Goal: Task Accomplishment & Management: Manage account settings

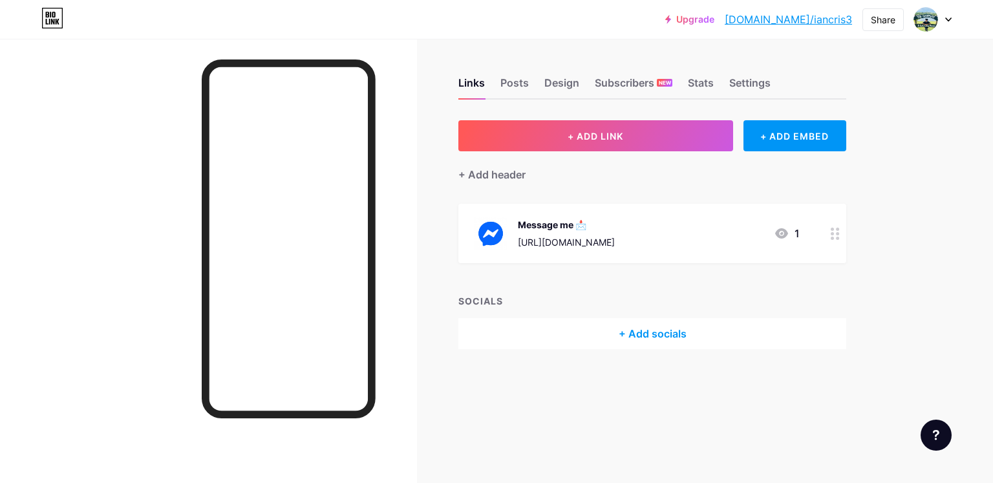
click at [943, 17] on div at bounding box center [932, 19] width 37 height 23
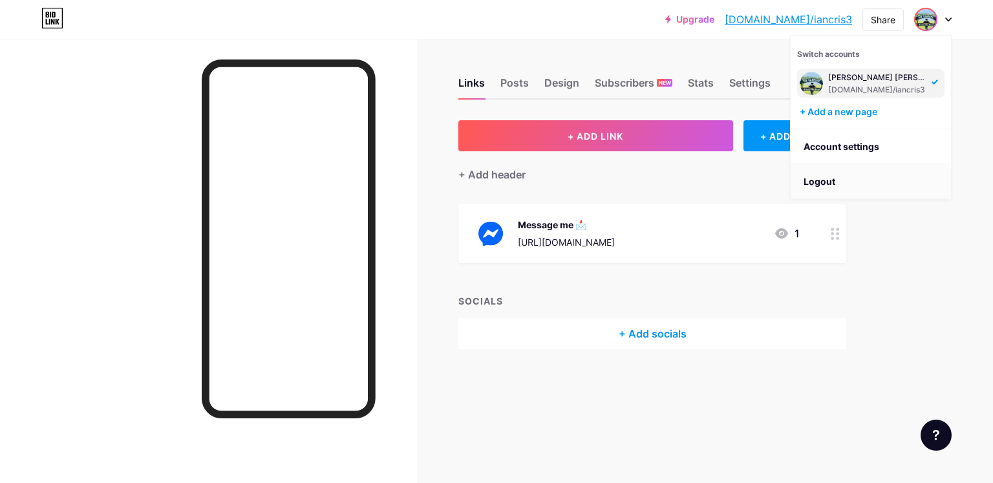
click at [859, 184] on li "Logout" at bounding box center [870, 181] width 160 height 35
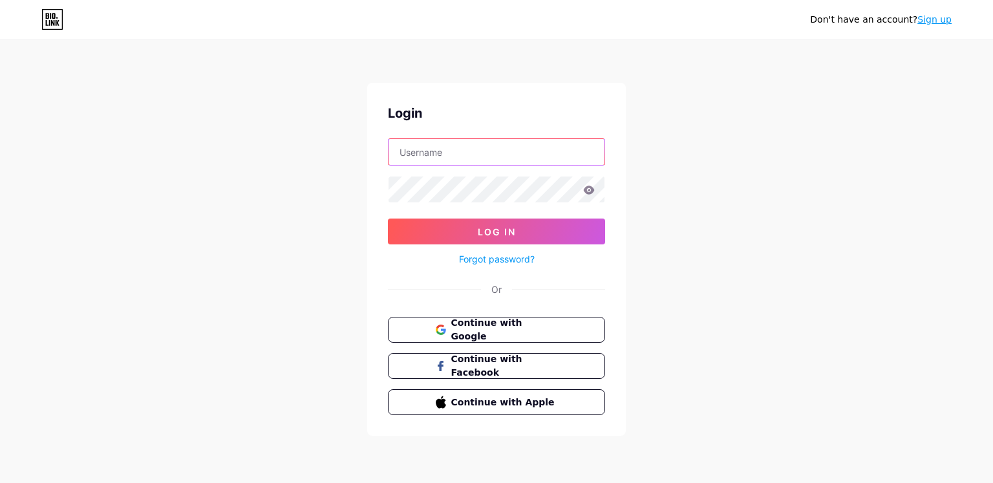
type input "[EMAIL_ADDRESS][DOMAIN_NAME]"
click at [563, 153] on input "[EMAIL_ADDRESS][DOMAIN_NAME]" at bounding box center [496, 152] width 216 height 26
click at [562, 153] on input "text" at bounding box center [496, 152] width 216 height 26
type input "p"
click at [193, 318] on div "Don't have an account? Sign up Login Log In Forgot password? Or Continue with G…" at bounding box center [496, 238] width 993 height 477
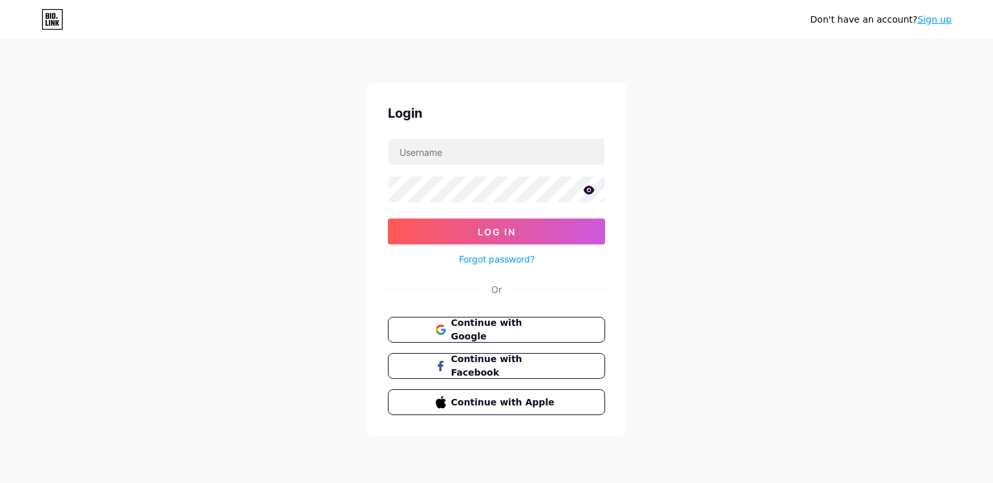
click at [688, 250] on div "Don't have an account? Sign up Login Log In Forgot password? Or Continue with G…" at bounding box center [496, 238] width 993 height 477
click at [510, 166] on form "Log In Forgot password?" at bounding box center [496, 202] width 217 height 129
click at [496, 160] on input "text" at bounding box center [496, 152] width 216 height 26
type input "l"
click at [458, 149] on input "[EMAIL_ADDRESS]com" at bounding box center [496, 152] width 216 height 26
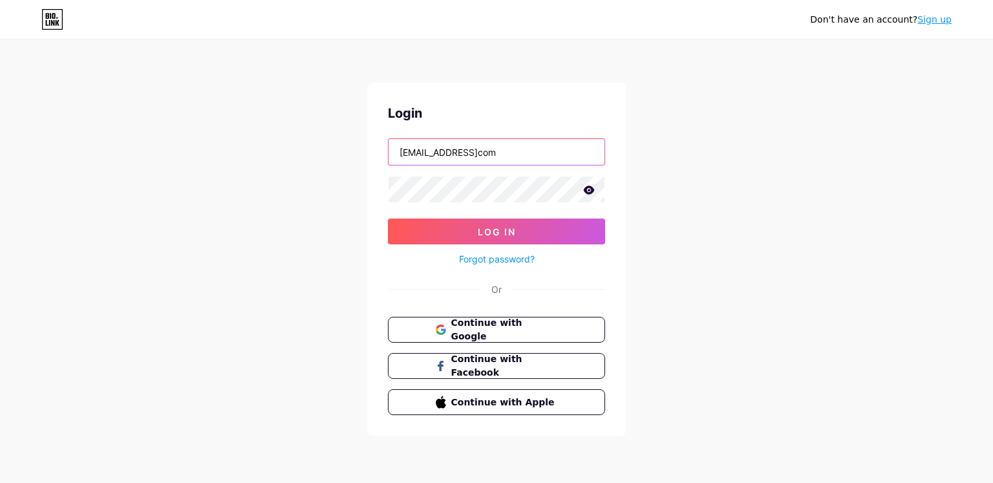
click at [459, 150] on input "[EMAIL_ADDRESS]com" at bounding box center [496, 152] width 216 height 26
click at [503, 251] on div "Forgot password?" at bounding box center [496, 255] width 217 height 23
click at [427, 148] on input "[EMAIL_ADDRESS][DOMAIN_NAME]" at bounding box center [496, 152] width 216 height 26
type input "[EMAIL_ADDRESS][DOMAIN_NAME]"
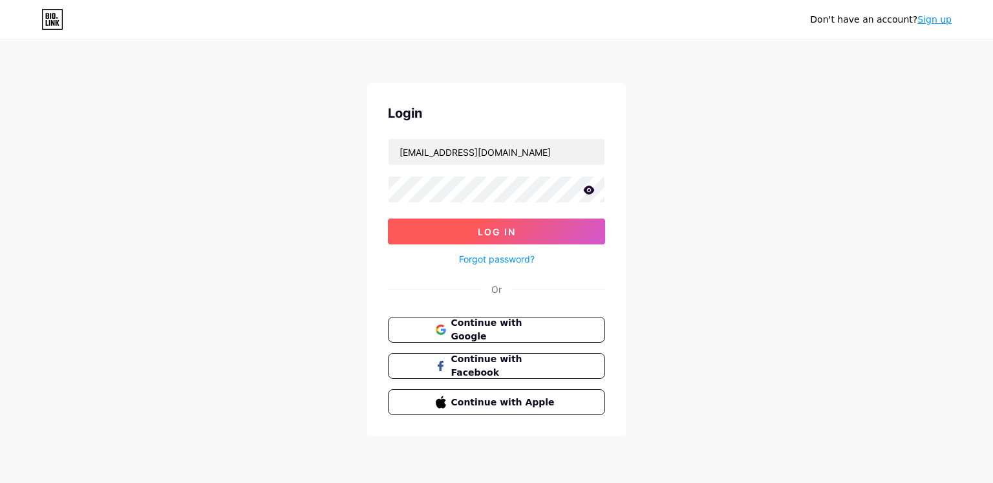
click at [493, 220] on button "Log In" at bounding box center [496, 231] width 217 height 26
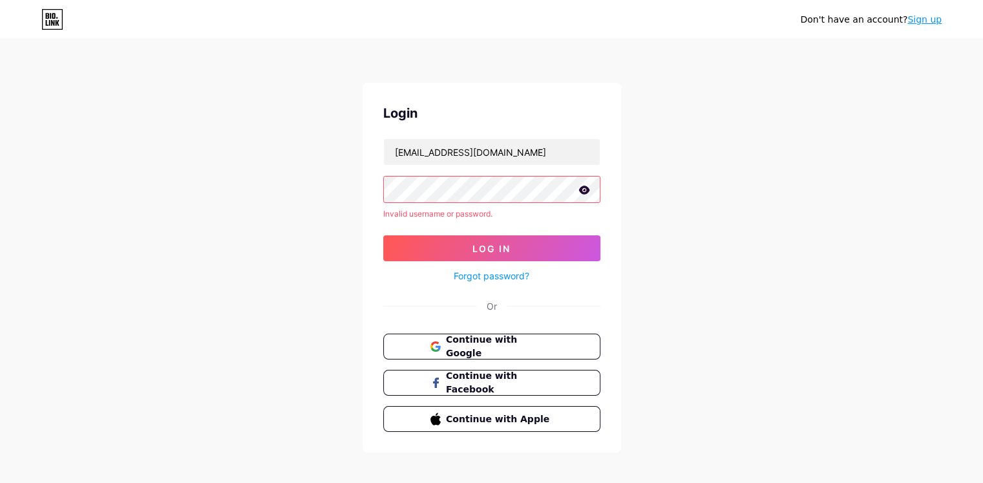
click at [580, 189] on icon at bounding box center [583, 189] width 11 height 8
click at [494, 240] on button "Log In" at bounding box center [491, 248] width 217 height 26
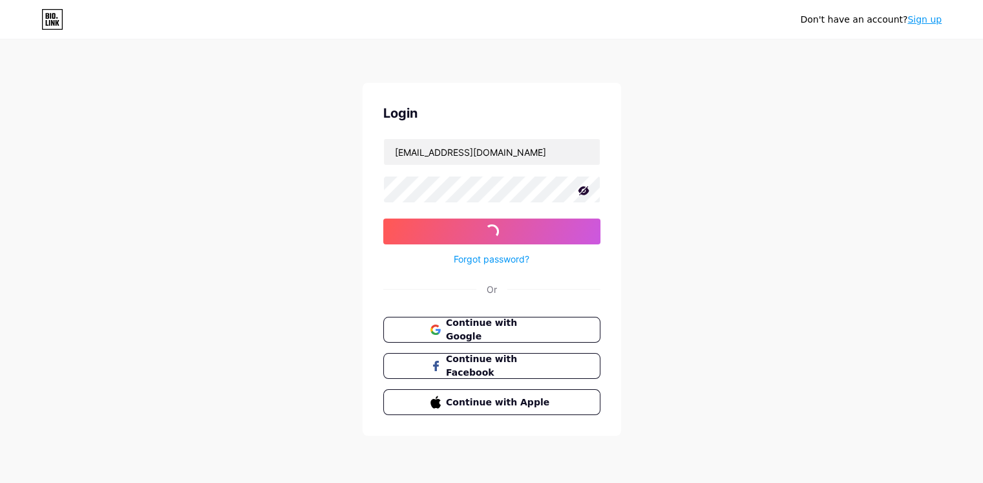
click at [590, 187] on div at bounding box center [491, 189] width 217 height 27
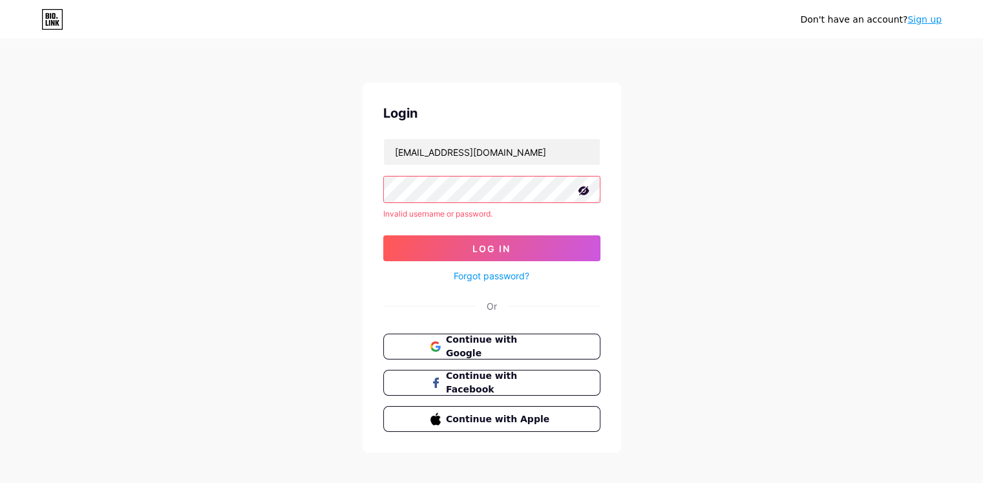
click at [584, 191] on icon at bounding box center [583, 190] width 13 height 13
click at [464, 242] on button "Log In" at bounding box center [491, 248] width 217 height 26
click at [582, 189] on icon at bounding box center [584, 189] width 12 height 9
click at [520, 277] on link "Forgot password?" at bounding box center [492, 276] width 76 height 14
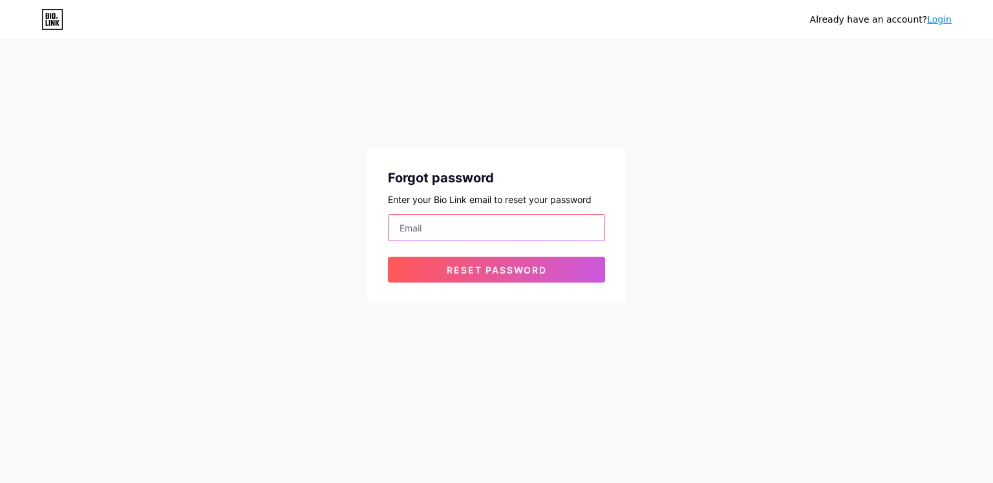
click at [528, 231] on input "email" at bounding box center [496, 228] width 216 height 26
type input "a"
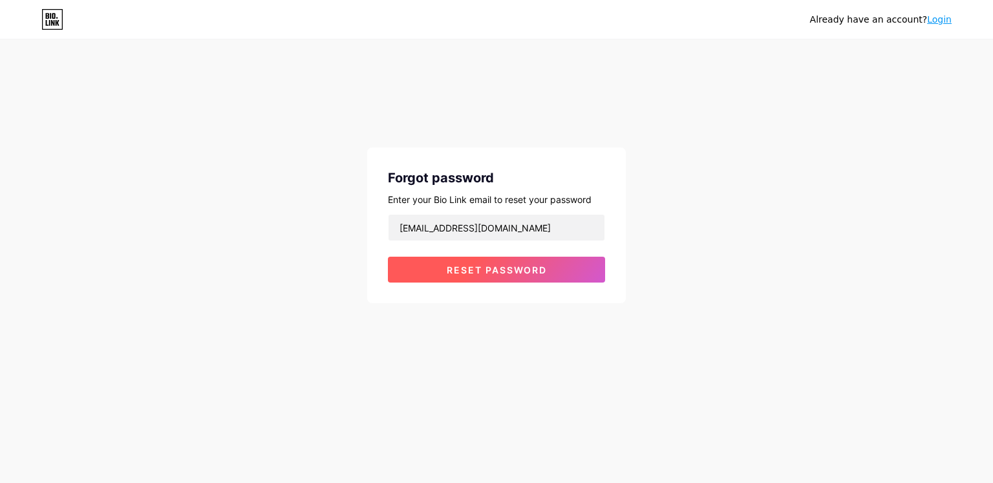
drag, startPoint x: 519, startPoint y: 282, endPoint x: 526, endPoint y: 279, distance: 8.1
click at [522, 281] on div "Forgot password Enter your Bio Link email to reset your password [EMAIL_ADDRESS…" at bounding box center [496, 225] width 258 height 156
click at [531, 277] on button "Reset password" at bounding box center [496, 270] width 217 height 26
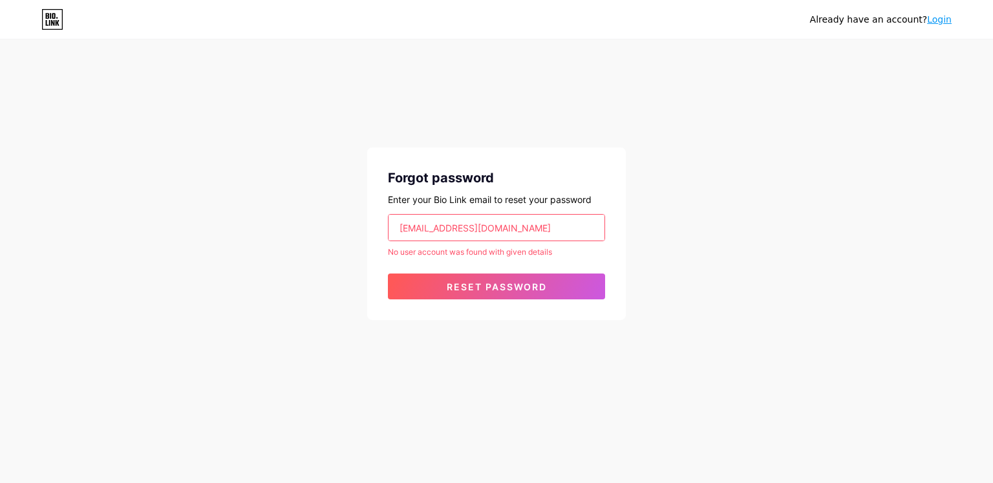
drag, startPoint x: 445, startPoint y: 229, endPoint x: 427, endPoint y: 231, distance: 17.6
click at [427, 231] on input "[EMAIL_ADDRESS][DOMAIN_NAME]" at bounding box center [496, 228] width 216 height 26
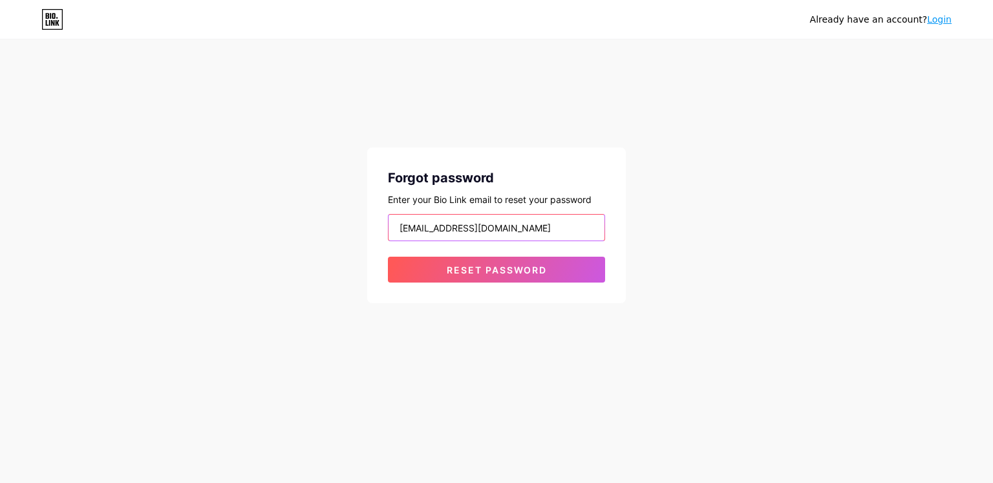
type input "[EMAIL_ADDRESS][DOMAIN_NAME]"
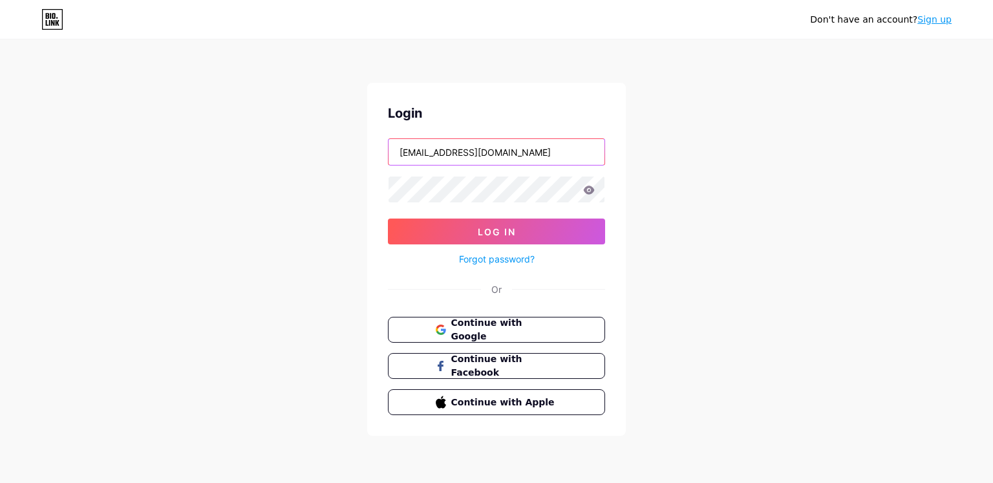
drag, startPoint x: 570, startPoint y: 164, endPoint x: 302, endPoint y: 143, distance: 269.0
click at [302, 142] on div "Don't have an account? Sign up Login [EMAIL_ADDRESS][DOMAIN_NAME] Log In Forgot…" at bounding box center [496, 238] width 993 height 477
click at [474, 151] on input "[EMAIL_ADDRESS],com" at bounding box center [496, 152] width 216 height 26
type input "[EMAIL_ADDRESS][DOMAIN_NAME]"
click at [587, 189] on icon at bounding box center [589, 189] width 12 height 9
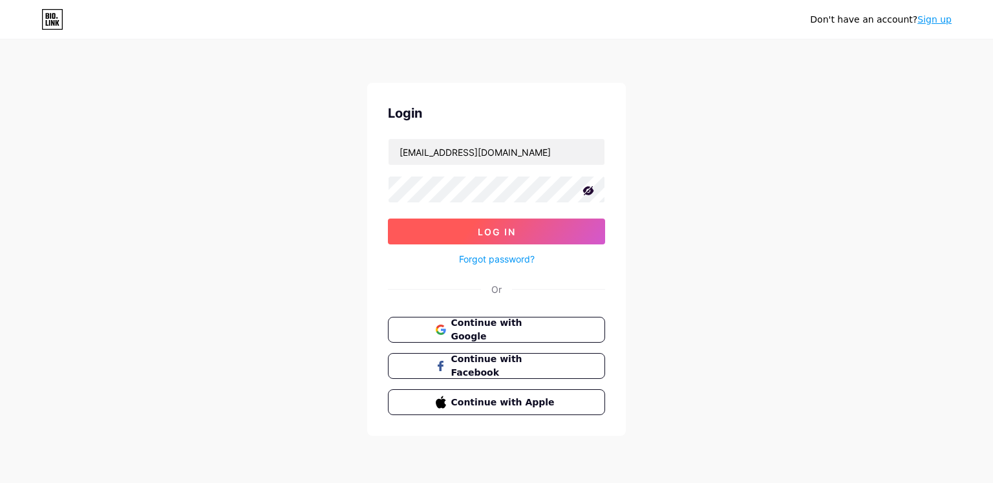
click at [542, 230] on button "Log In" at bounding box center [496, 231] width 217 height 26
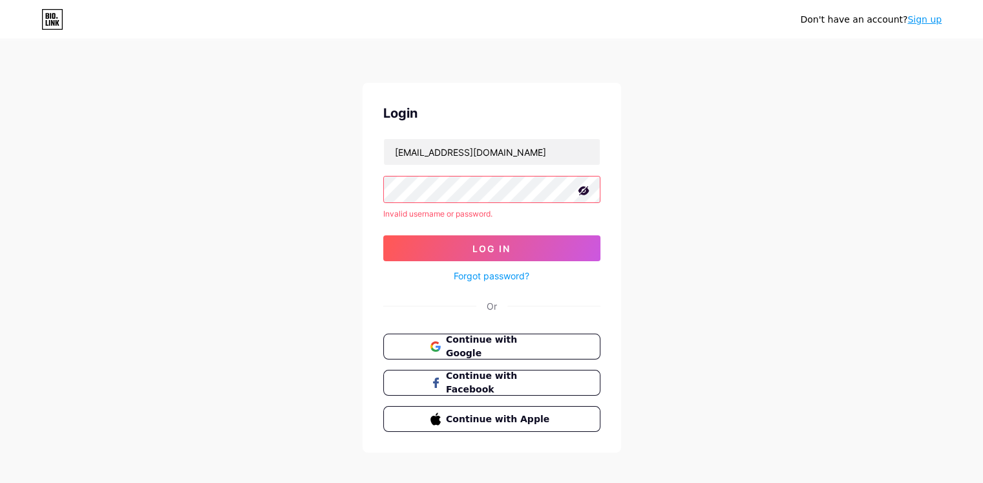
click at [585, 191] on icon at bounding box center [583, 190] width 11 height 9
click at [585, 191] on icon at bounding box center [583, 189] width 11 height 8
click at [502, 272] on link "Forgot password?" at bounding box center [492, 276] width 76 height 14
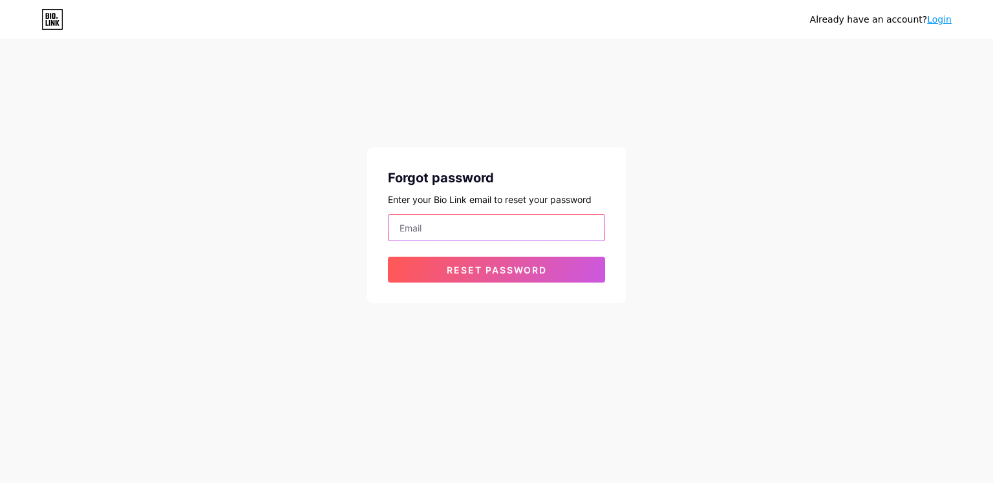
click at [442, 217] on input "email" at bounding box center [496, 228] width 216 height 26
type input "[EMAIL_ADDRESS][DOMAIN_NAME]"
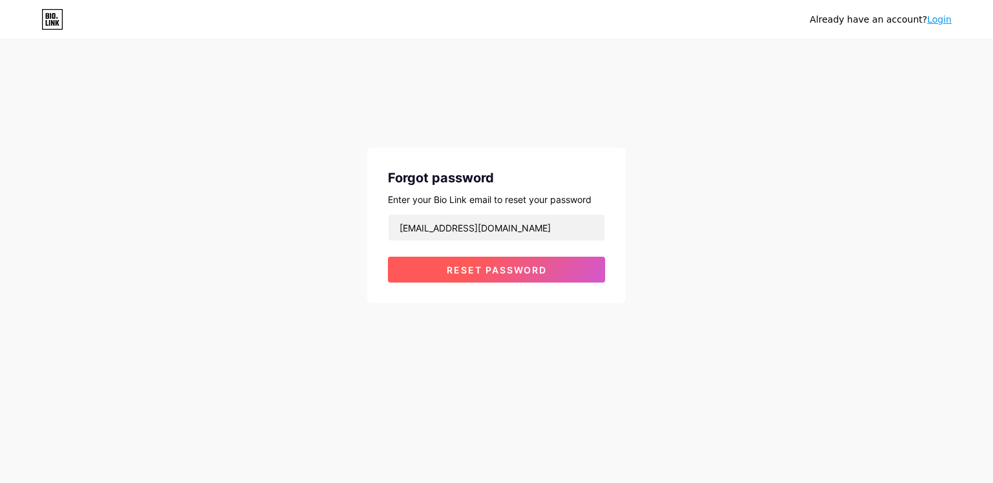
click at [463, 274] on span "Reset password" at bounding box center [497, 269] width 100 height 11
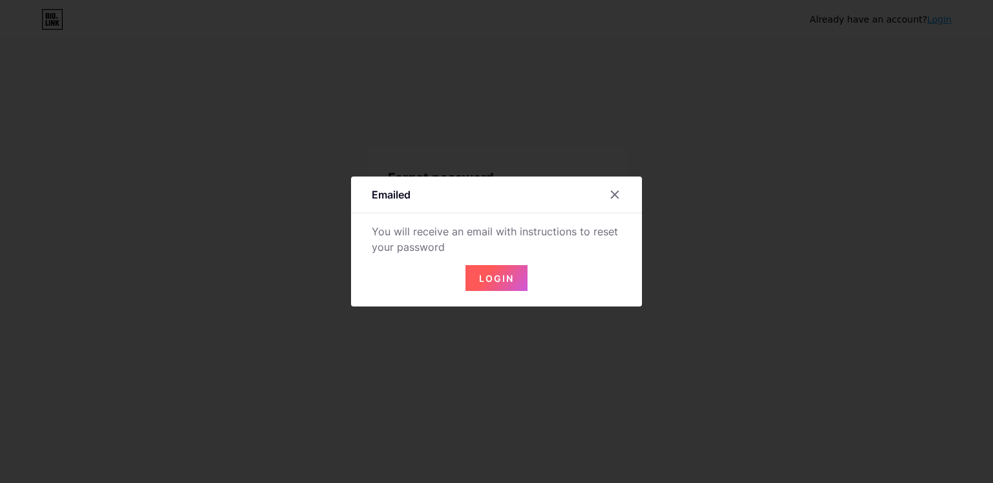
click at [496, 271] on button "Login" at bounding box center [496, 278] width 62 height 26
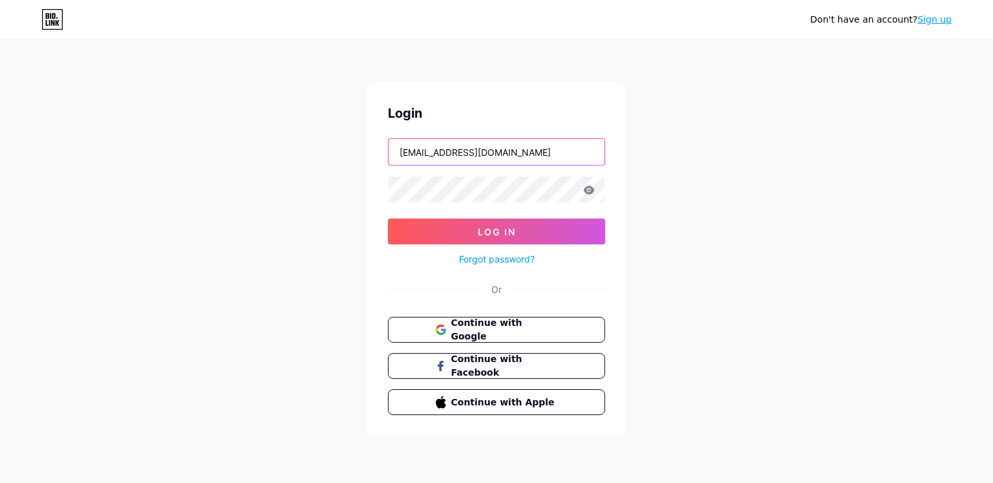
click at [554, 153] on input "[EMAIL_ADDRESS][DOMAIN_NAME]" at bounding box center [496, 152] width 216 height 26
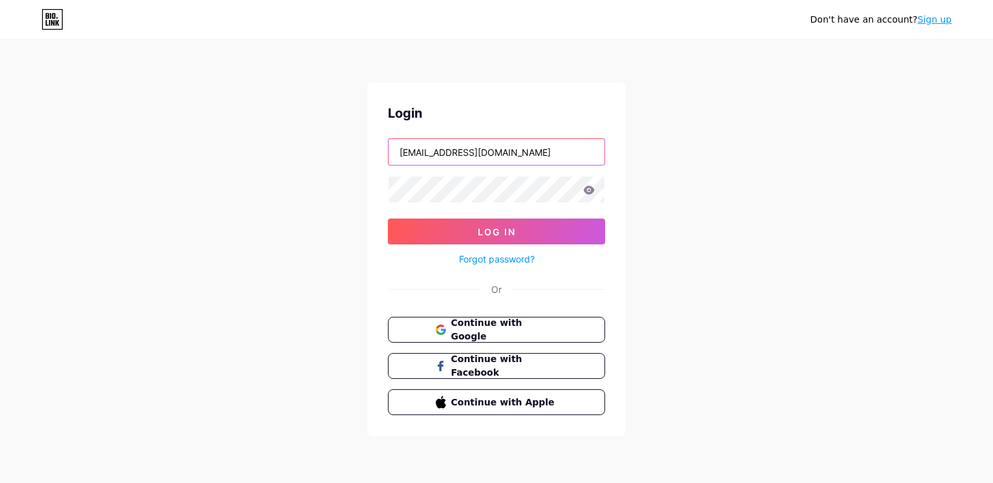
click at [554, 153] on input "[EMAIL_ADDRESS][DOMAIN_NAME]" at bounding box center [496, 152] width 216 height 26
click at [731, 166] on div "Don't have an account? Sign up Login [EMAIL_ADDRESS][DOMAIN_NAME] Log In Forgot…" at bounding box center [496, 238] width 993 height 477
click at [553, 155] on input "[EMAIL_ADDRESS][DOMAIN_NAME]" at bounding box center [496, 152] width 216 height 26
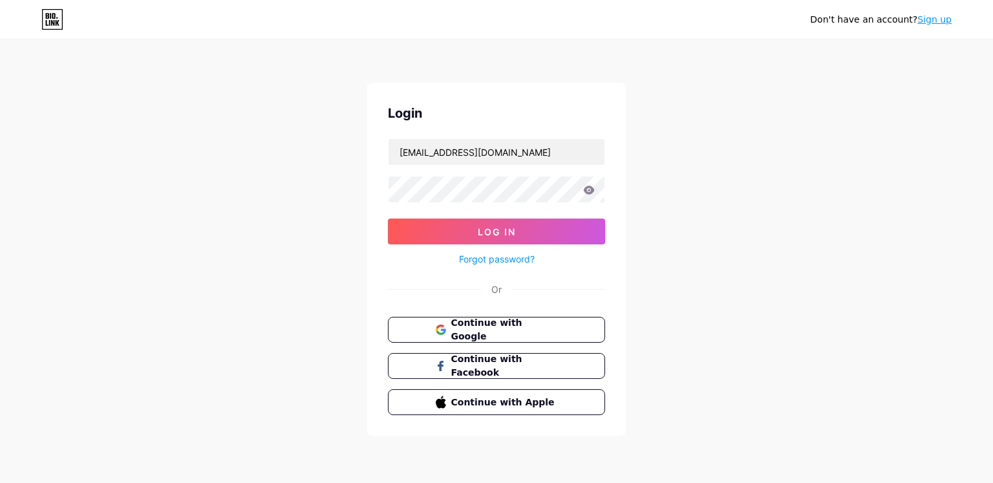
click at [739, 156] on div "Don't have an account? Sign up Login [EMAIL_ADDRESS][DOMAIN_NAME] Log In Forgot…" at bounding box center [496, 238] width 993 height 477
click at [558, 139] on input "[EMAIL_ADDRESS][DOMAIN_NAME]" at bounding box center [496, 152] width 216 height 26
type input "a"
type input "[EMAIL_ADDRESS][DOMAIN_NAME]"
click at [592, 191] on icon at bounding box center [589, 189] width 11 height 8
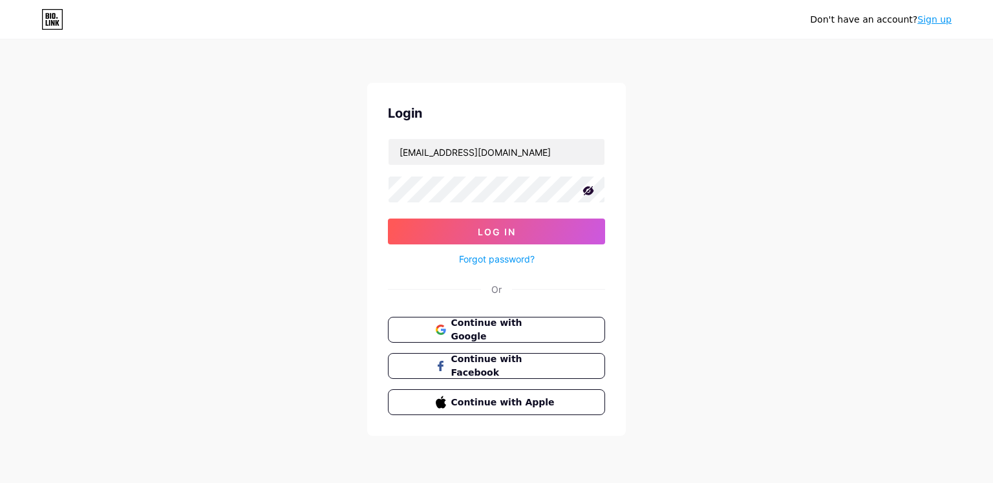
click at [587, 192] on icon at bounding box center [588, 190] width 11 height 9
click at [574, 237] on button "Log In" at bounding box center [496, 231] width 217 height 26
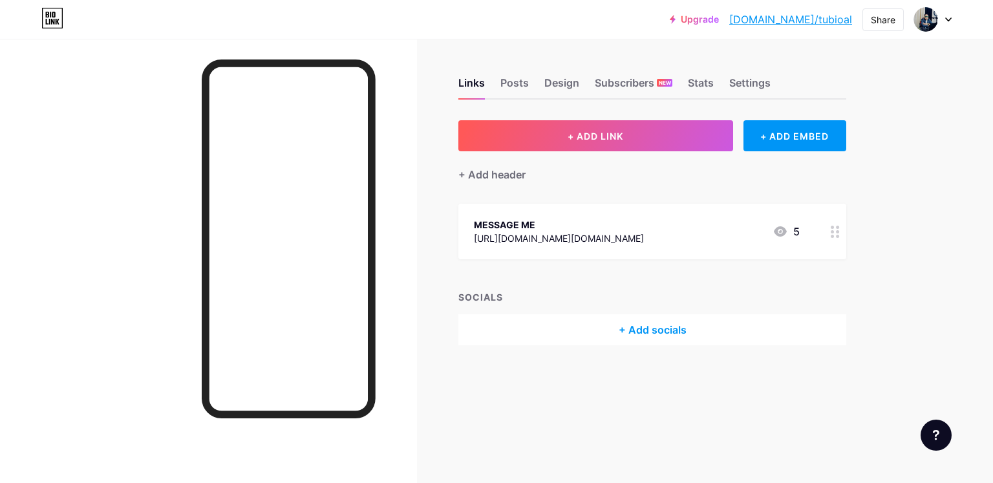
click at [602, 231] on div "MESSAGE ME [URL][DOMAIN_NAME][DOMAIN_NAME] 5" at bounding box center [637, 231] width 326 height 30
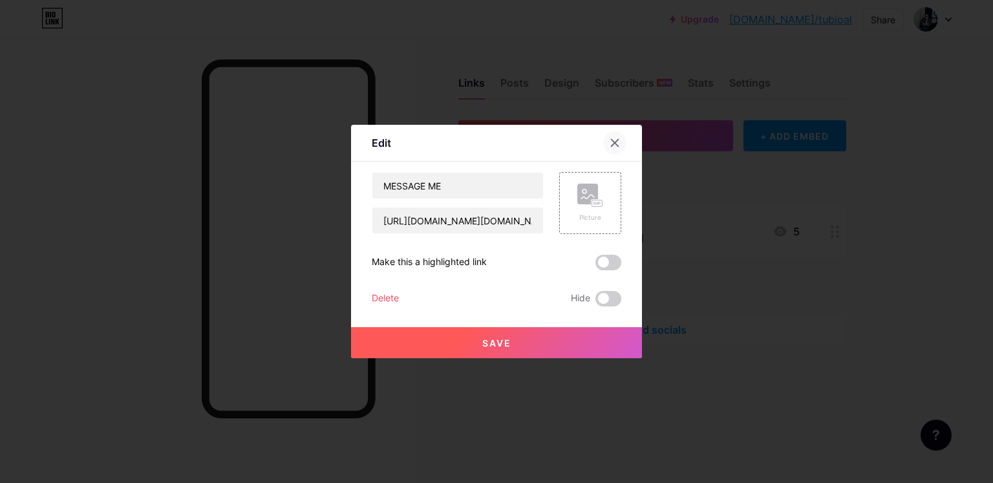
click at [610, 146] on icon at bounding box center [614, 143] width 10 height 10
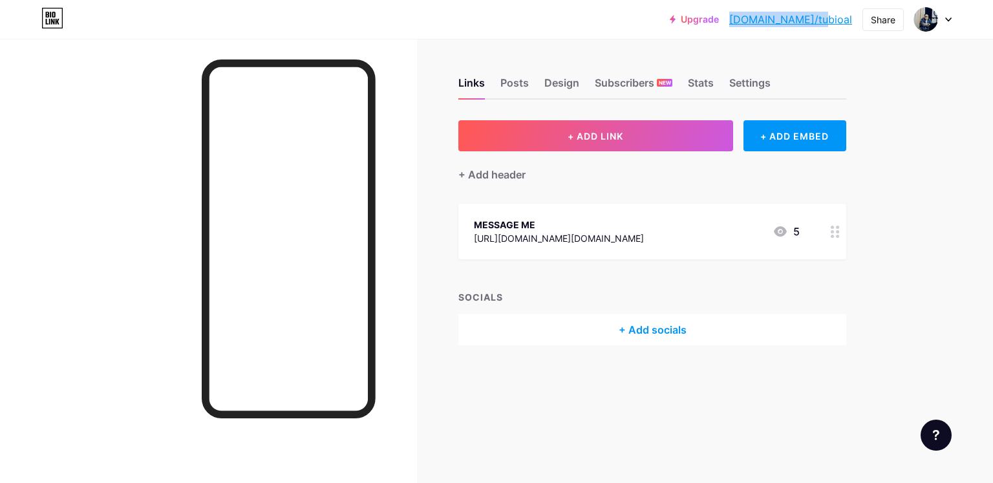
drag, startPoint x: 777, startPoint y: 20, endPoint x: 852, endPoint y: 21, distance: 75.6
click at [854, 19] on div "Upgrade [DOMAIN_NAME]/tubioa... [DOMAIN_NAME]/tubioal Share Switch accounts [PE…" at bounding box center [811, 19] width 282 height 23
copy link "[DOMAIN_NAME]/tubioal"
